Goal: Task Accomplishment & Management: Use online tool/utility

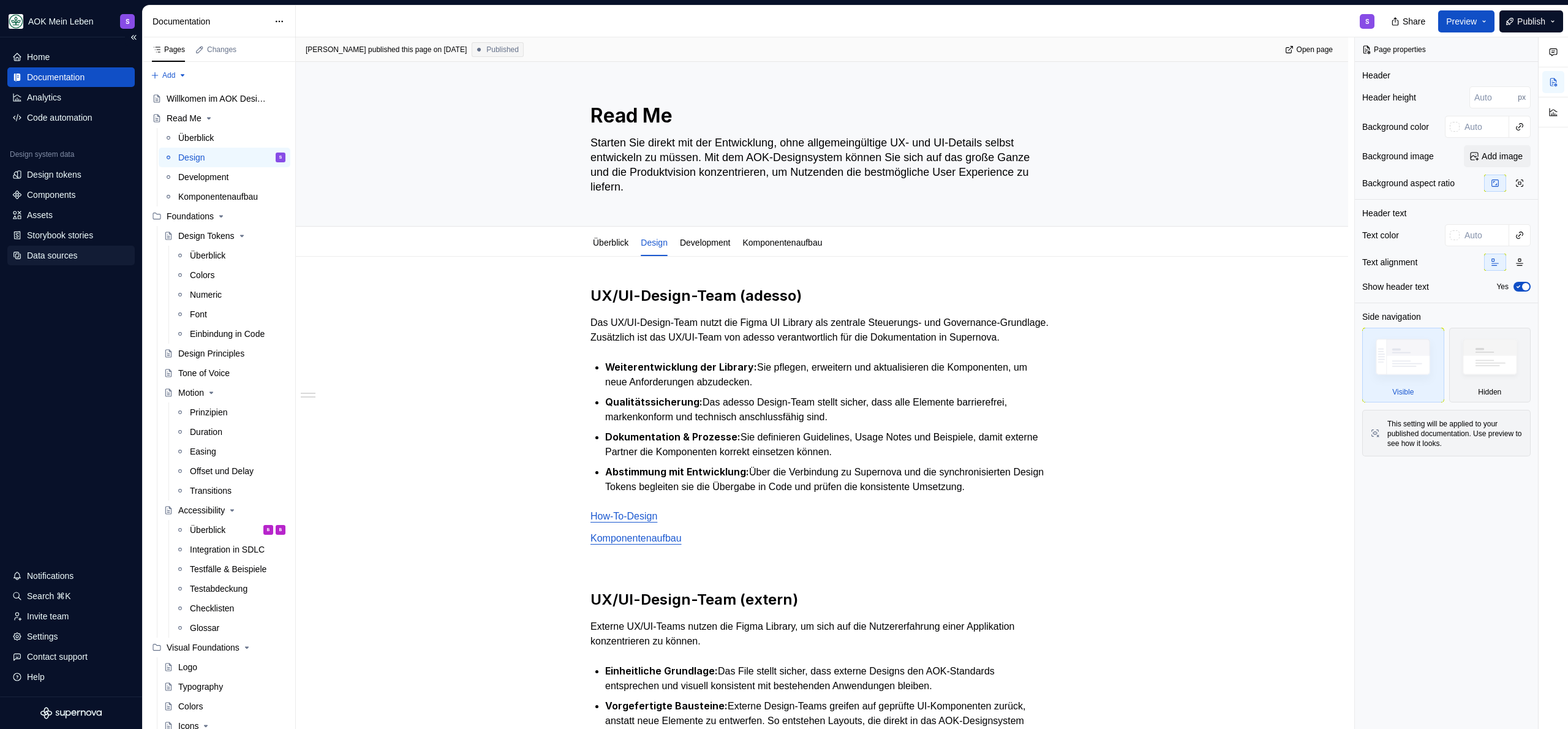
click at [45, 260] on div "Data sources" at bounding box center [52, 255] width 50 height 12
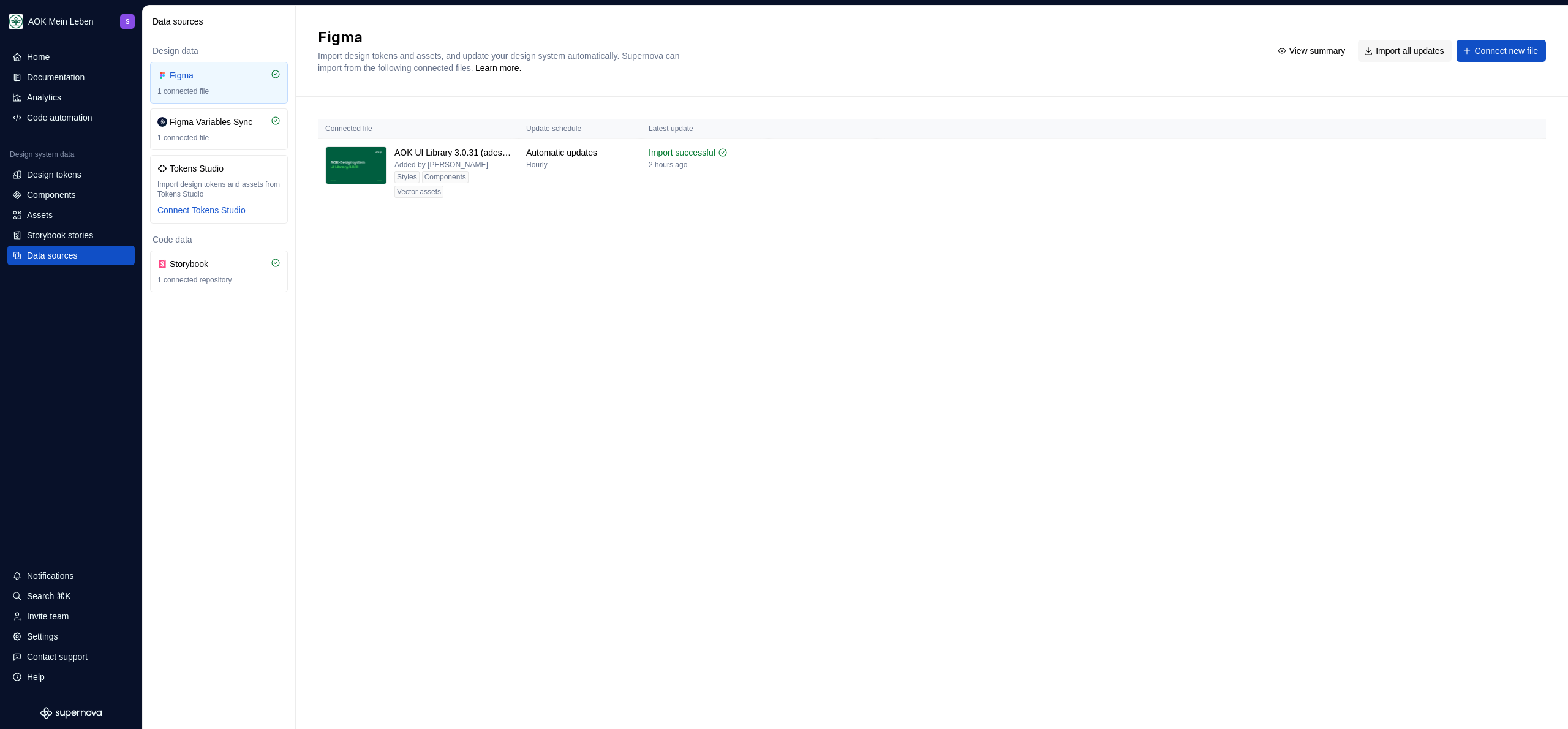
click at [744, 254] on div "Figma Import design tokens and assets, and update your design system automatica…" at bounding box center [932, 367] width 1272 height 723
click at [638, 363] on div "Figma Import design tokens and assets, and update your design system automatica…" at bounding box center [932, 367] width 1272 height 723
click at [66, 68] on div "Documentation" at bounding box center [71, 77] width 128 height 20
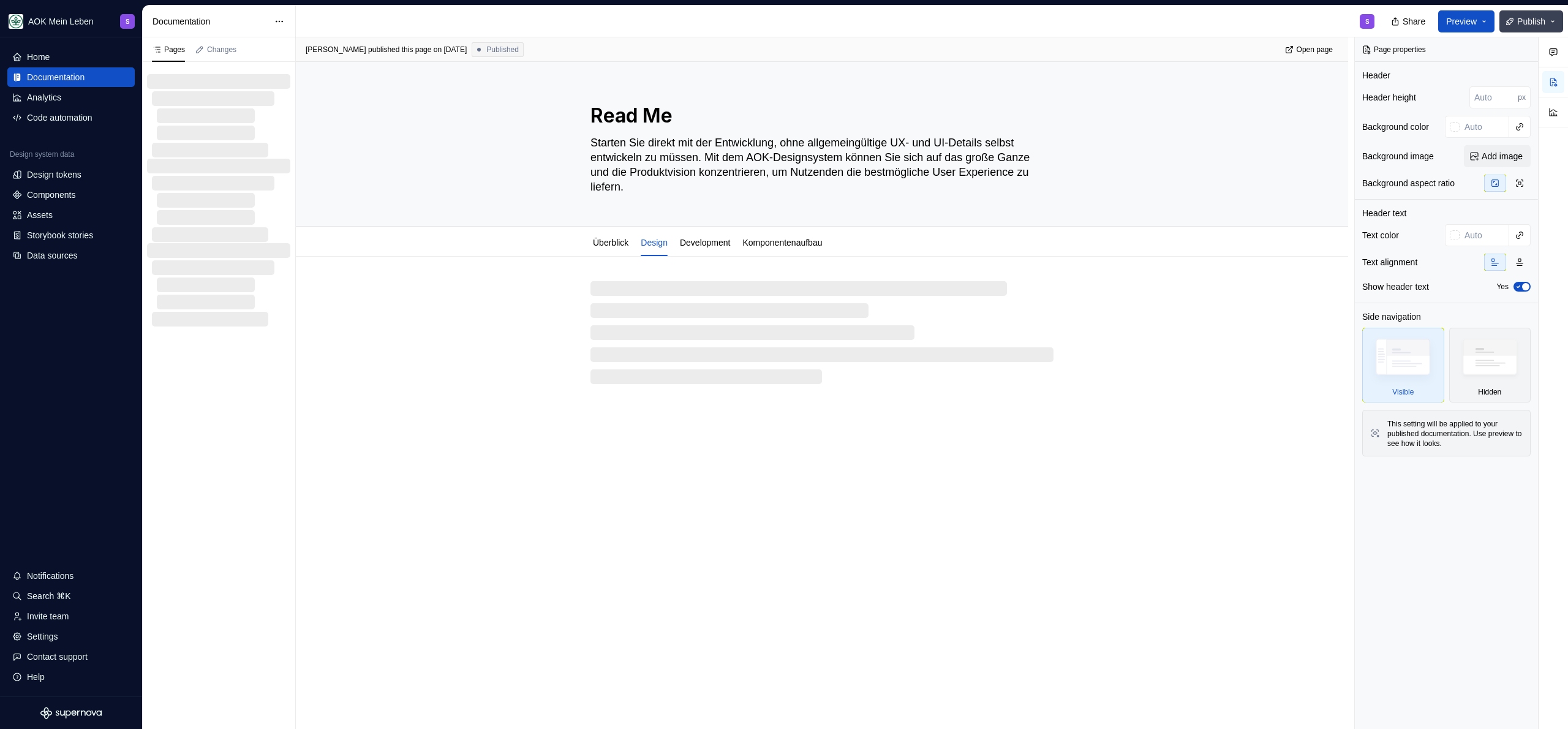
click at [1534, 25] on span "Publish" at bounding box center [1531, 21] width 28 height 12
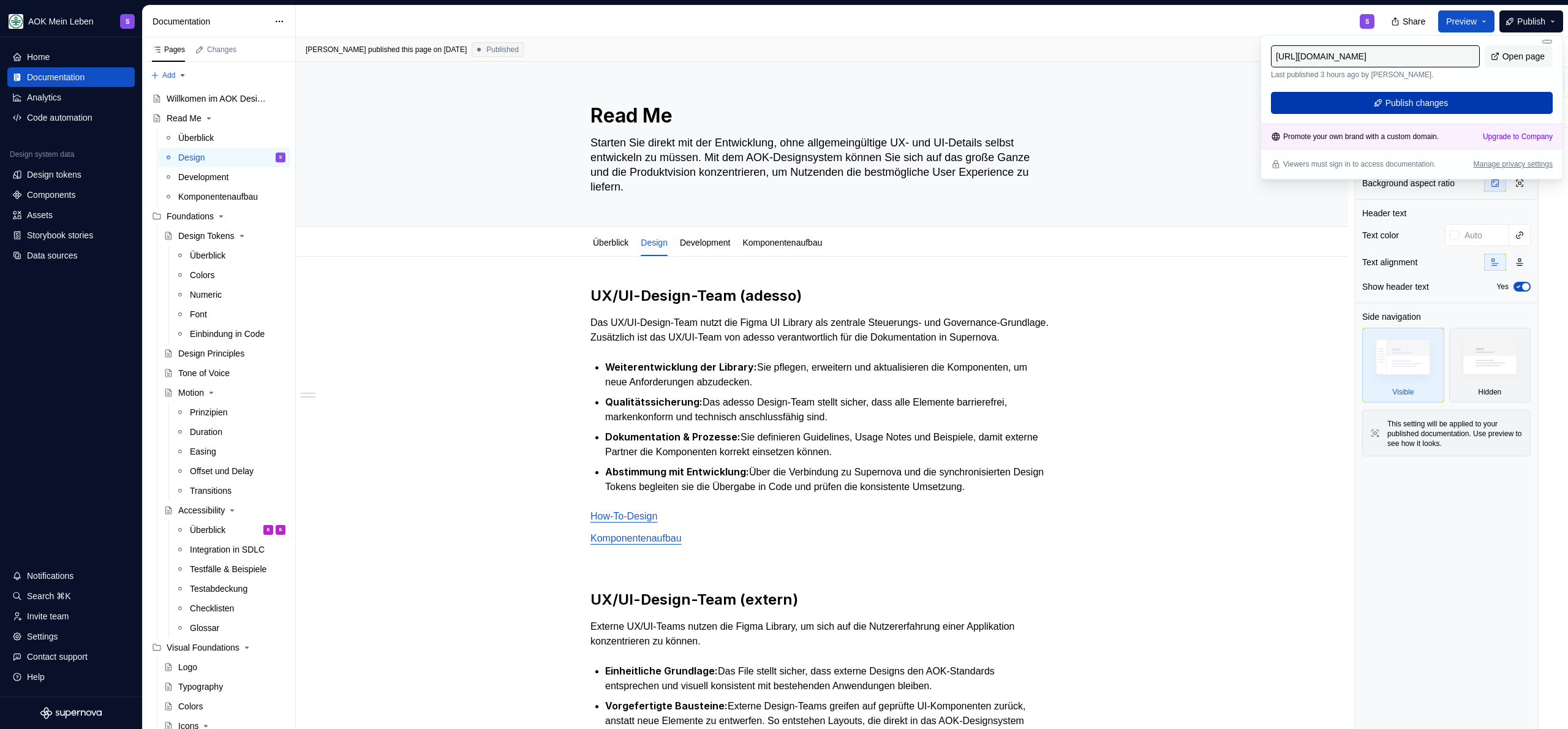
click at [1385, 105] on span "Publish changes" at bounding box center [1417, 102] width 63 height 12
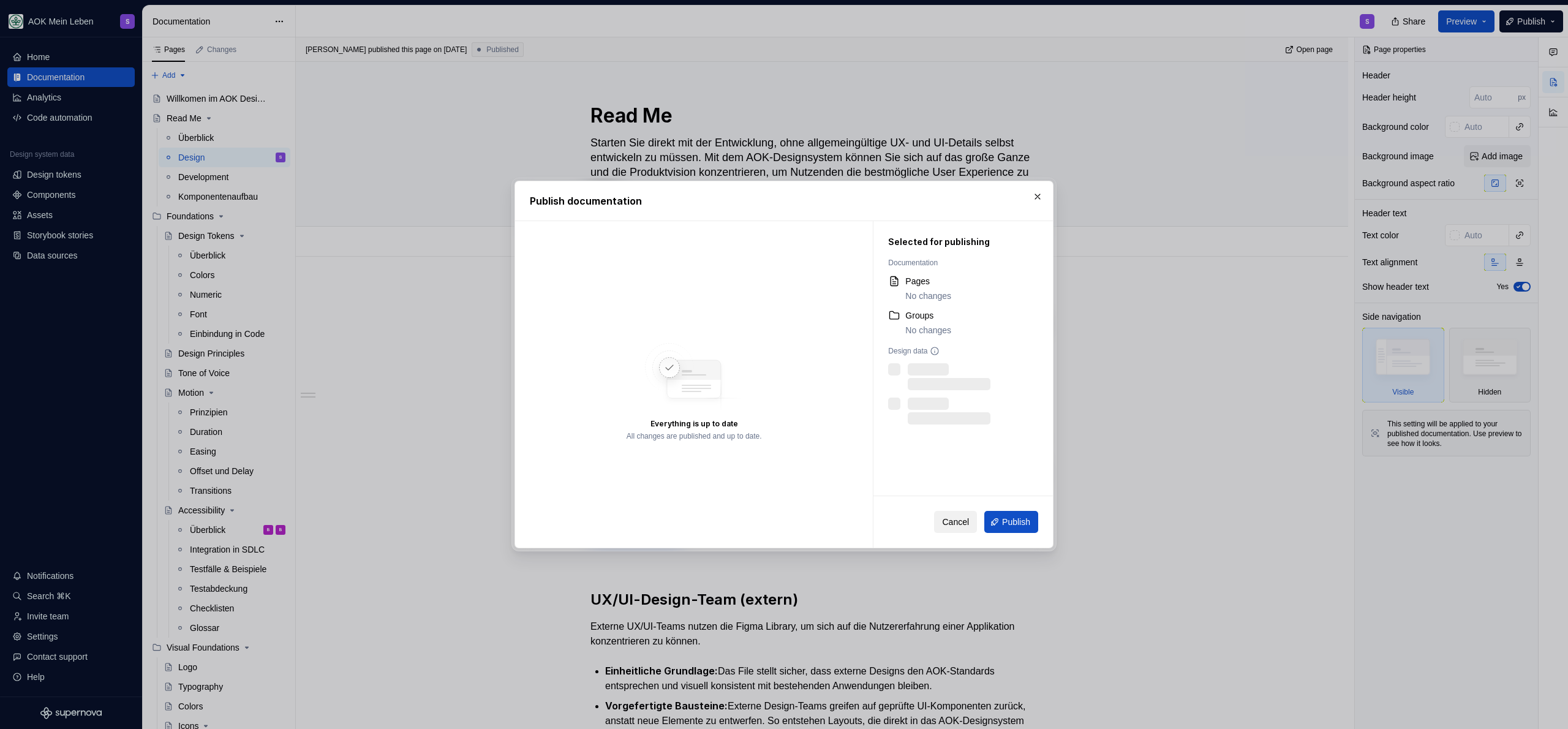
click at [956, 527] on button "Cancel" at bounding box center [956, 522] width 43 height 22
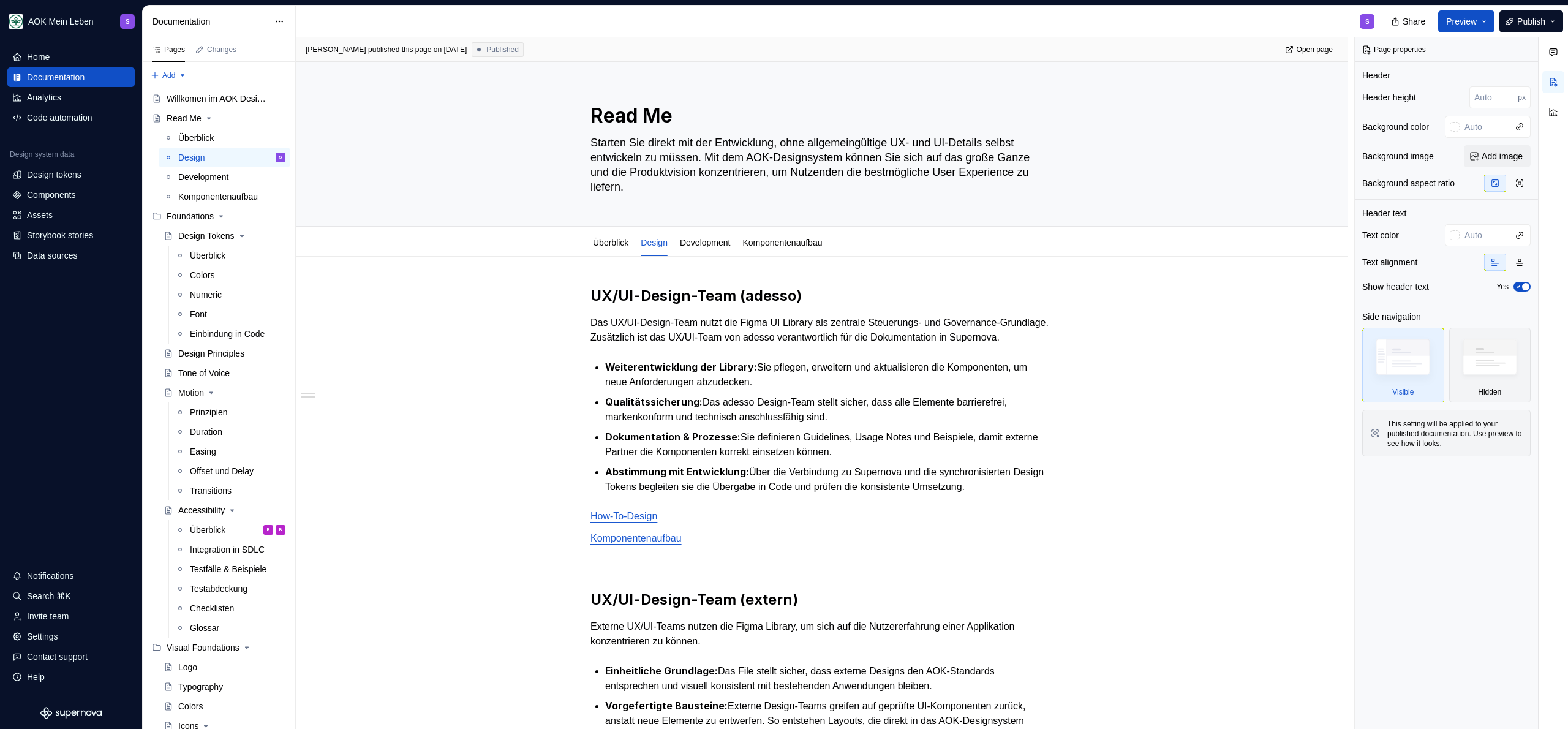
type textarea "*"
